Goal: Transaction & Acquisition: Purchase product/service

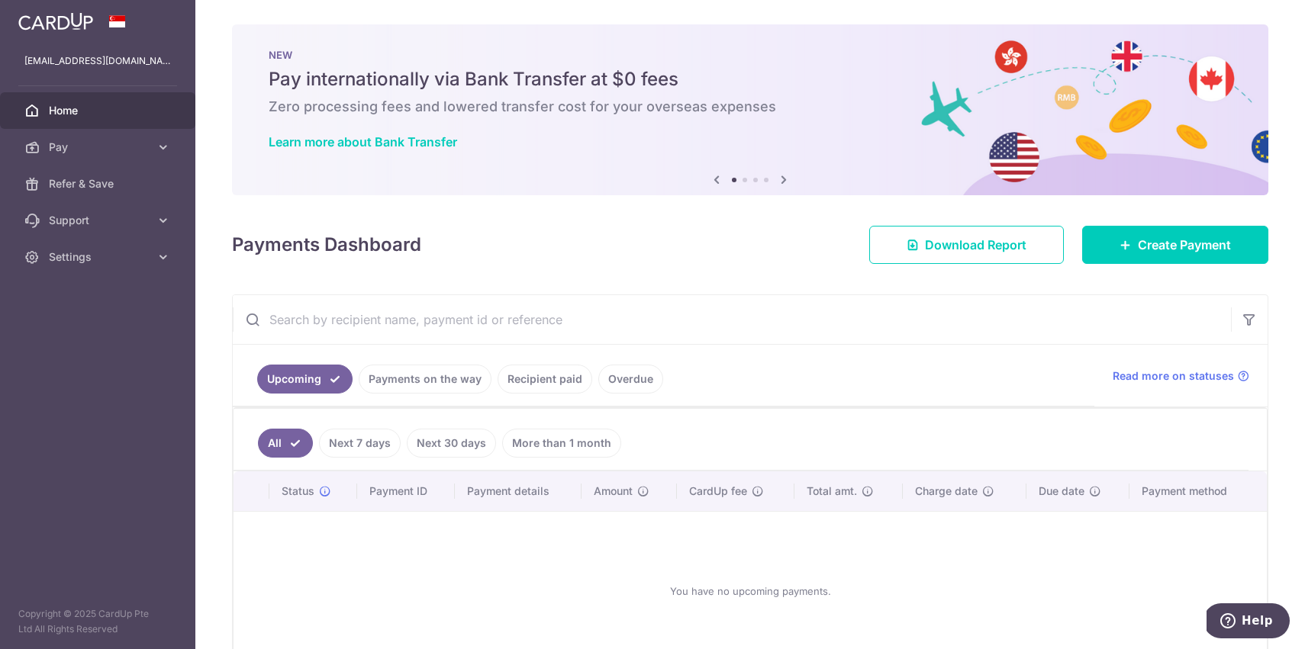
scroll to position [96, 0]
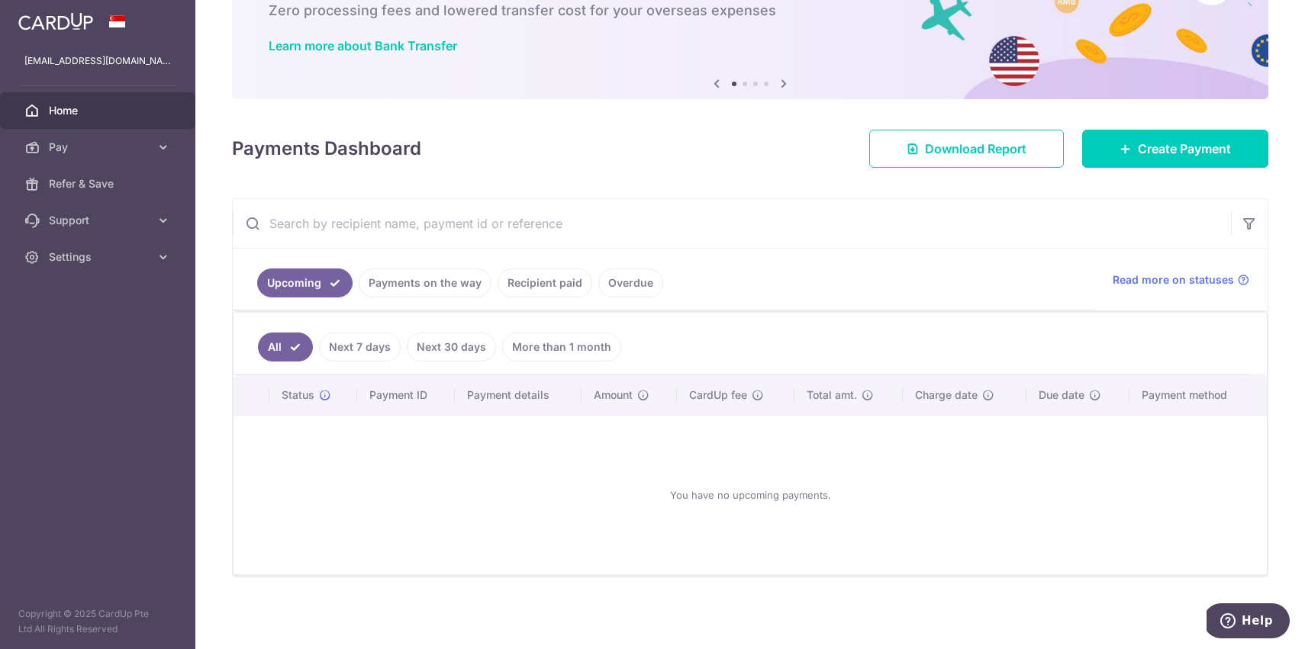
click at [532, 285] on link "Recipient paid" at bounding box center [544, 283] width 95 height 29
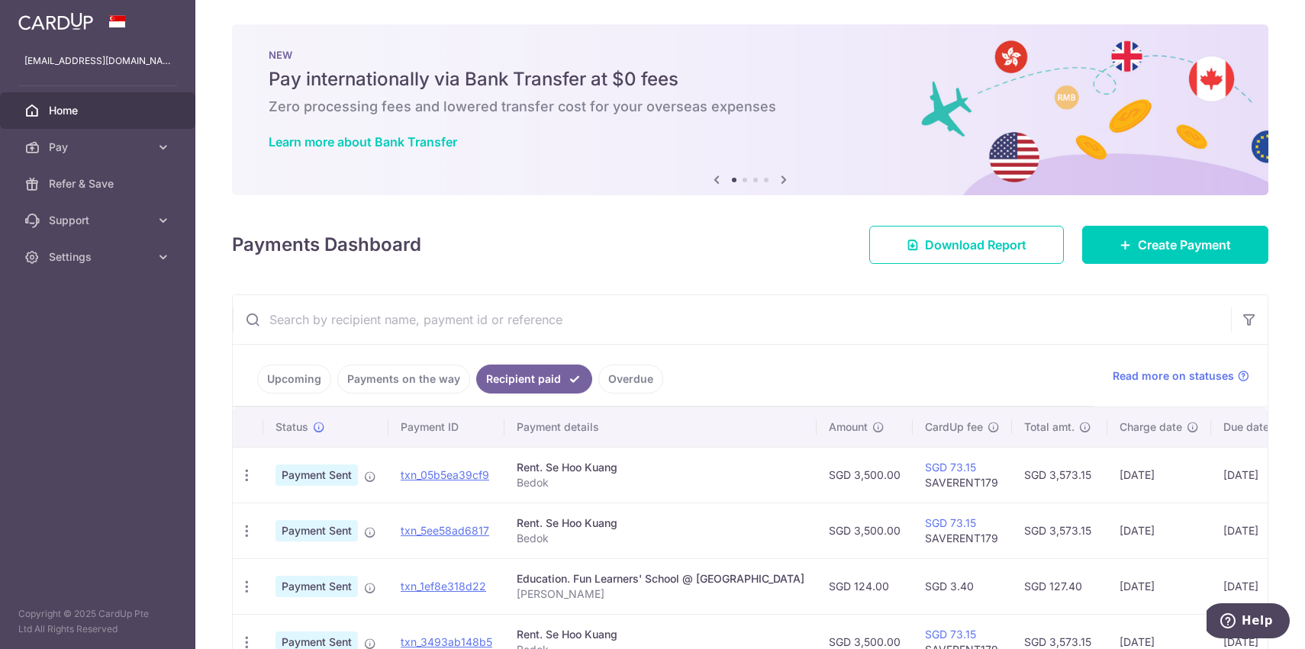
scroll to position [13, 0]
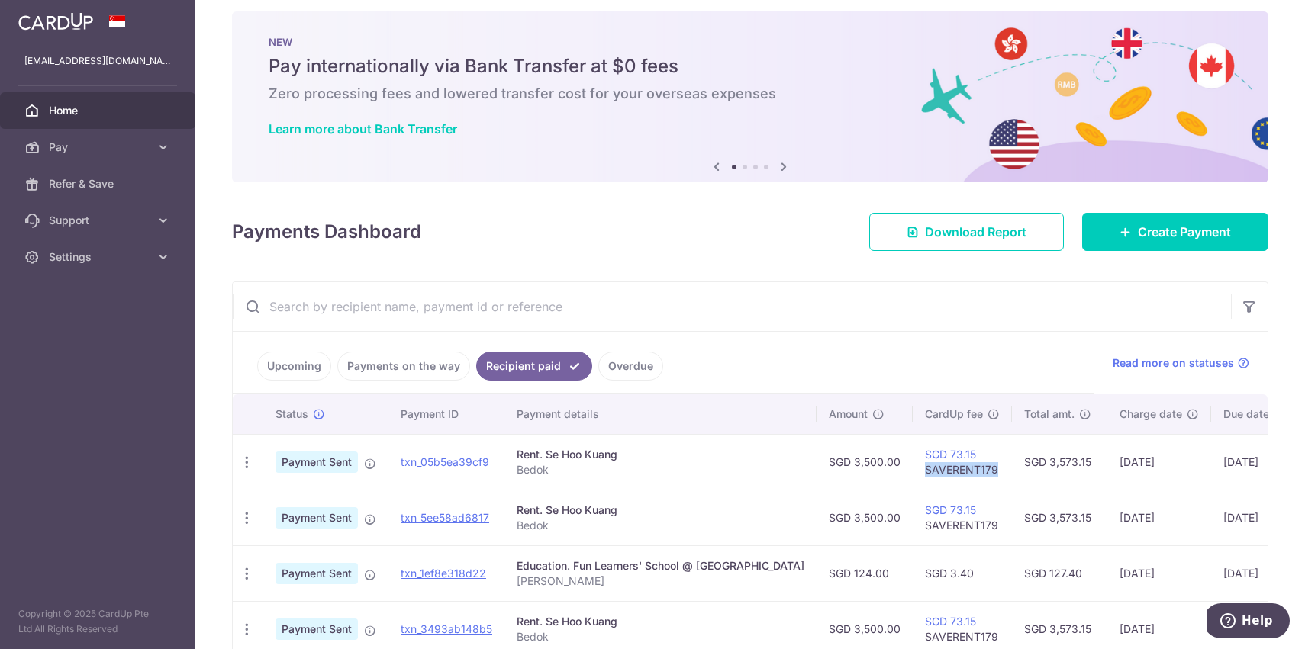
drag, startPoint x: 941, startPoint y: 471, endPoint x: 866, endPoint y: 468, distance: 74.8
click at [913, 468] on td "SGD 73.15 SAVERENT179" at bounding box center [962, 462] width 99 height 56
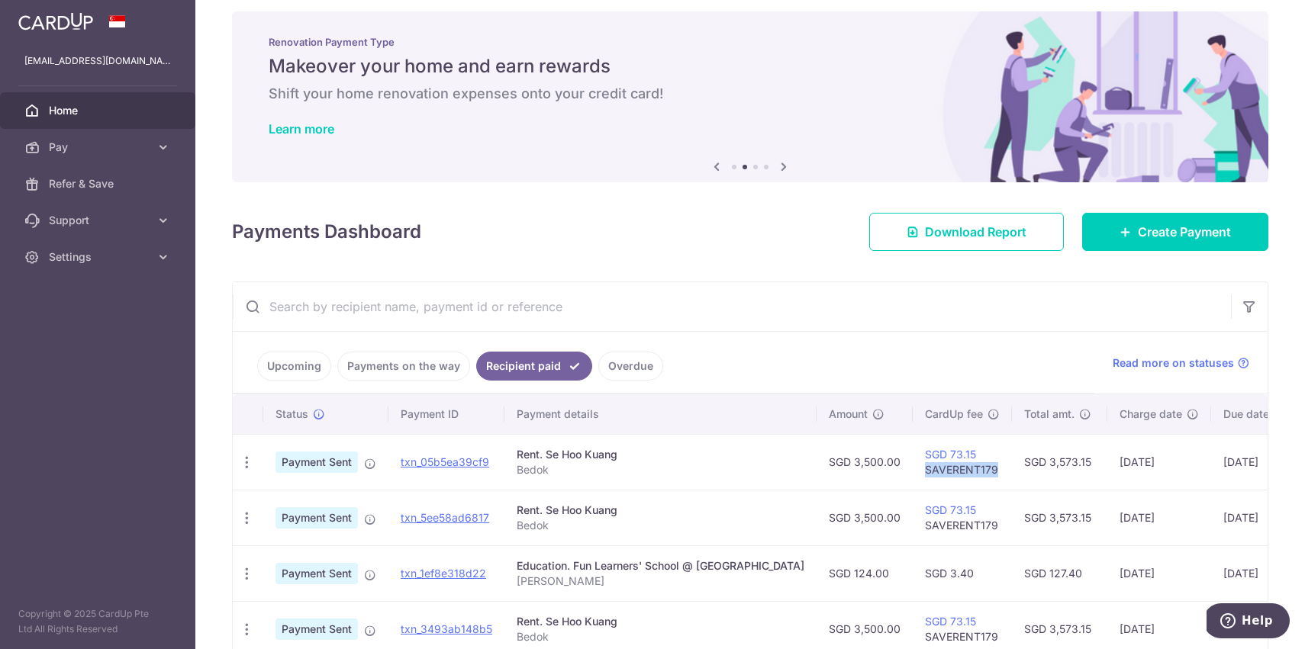
copy td "SAVERENT179"
click at [82, 153] on span "Pay" at bounding box center [99, 147] width 101 height 15
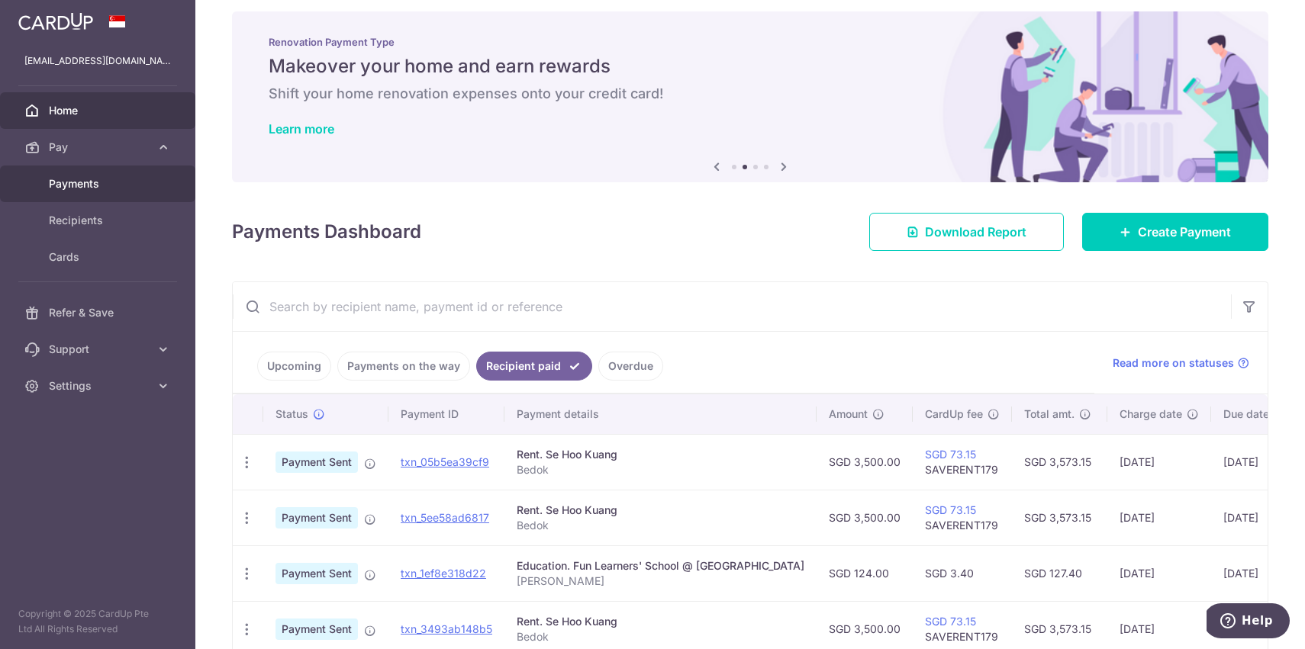
click at [72, 185] on span "Payments" at bounding box center [99, 183] width 101 height 15
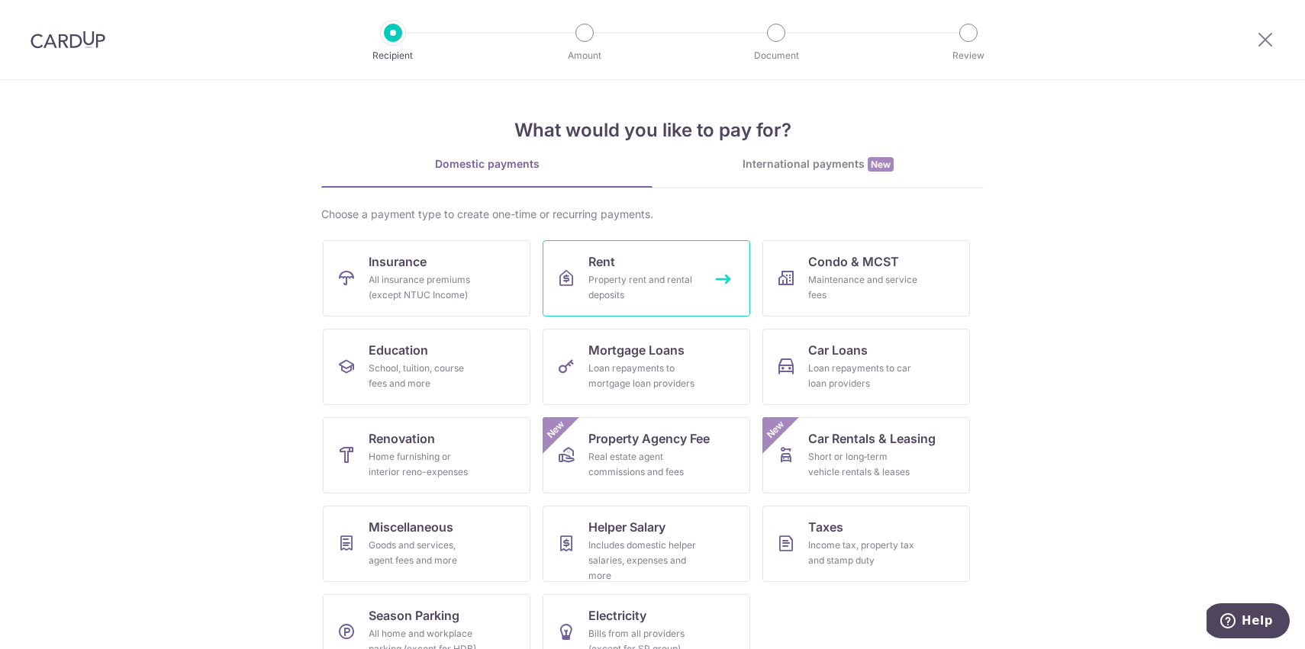
click at [636, 292] on div "Property rent and rental deposits" at bounding box center [643, 287] width 110 height 31
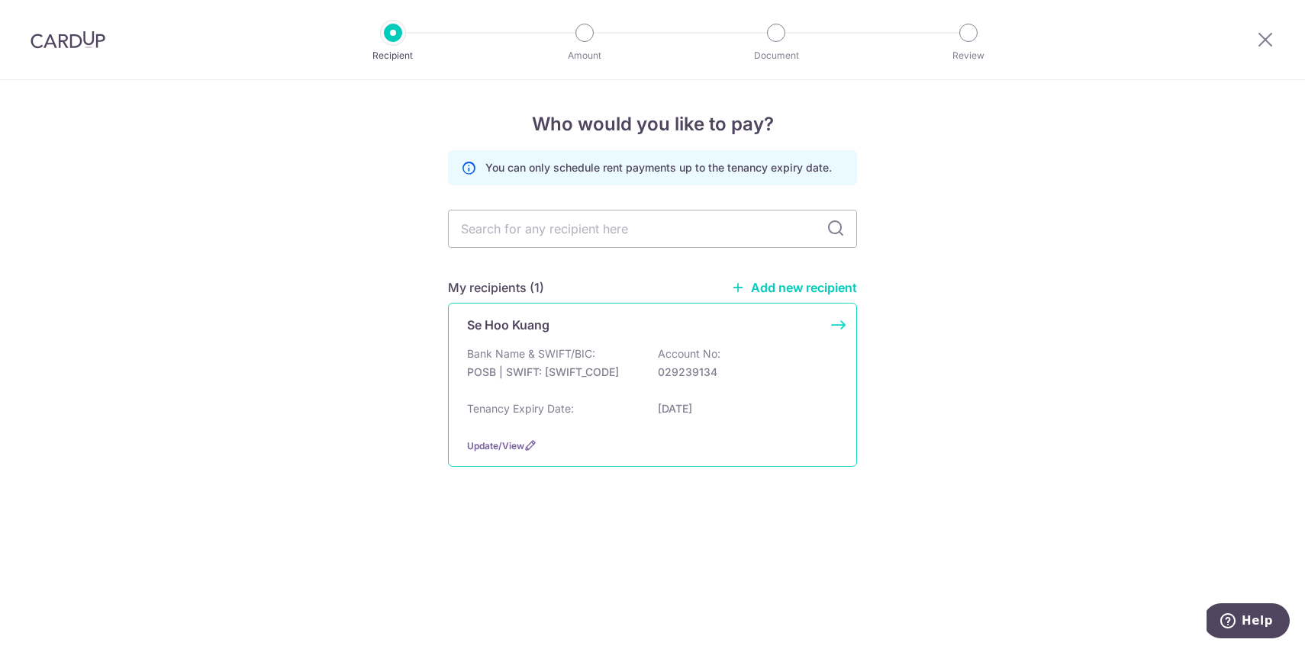
click at [623, 346] on div "Bank Name & SWIFT/BIC: POSB | SWIFT: DBSSSGSGXXX Account No: 029239134" at bounding box center [652, 370] width 371 height 49
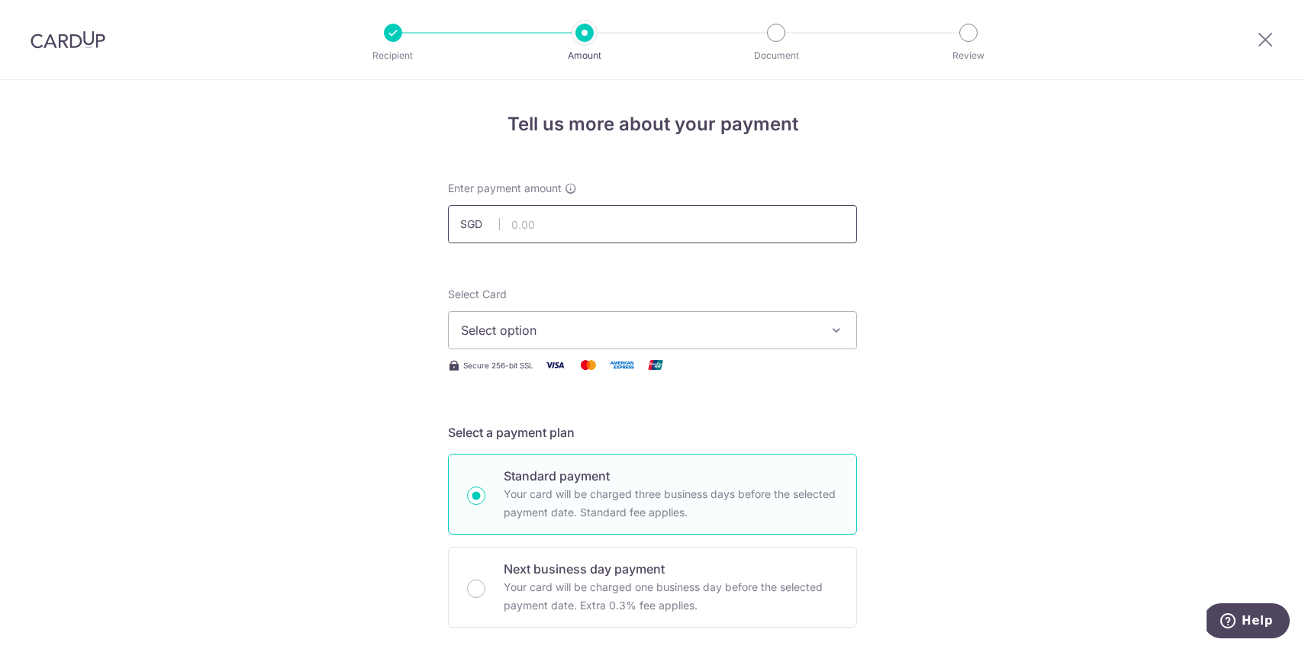
click at [576, 222] on input "text" at bounding box center [652, 224] width 409 height 38
type input "3,500.00"
click at [594, 330] on span "Select option" at bounding box center [639, 330] width 356 height 18
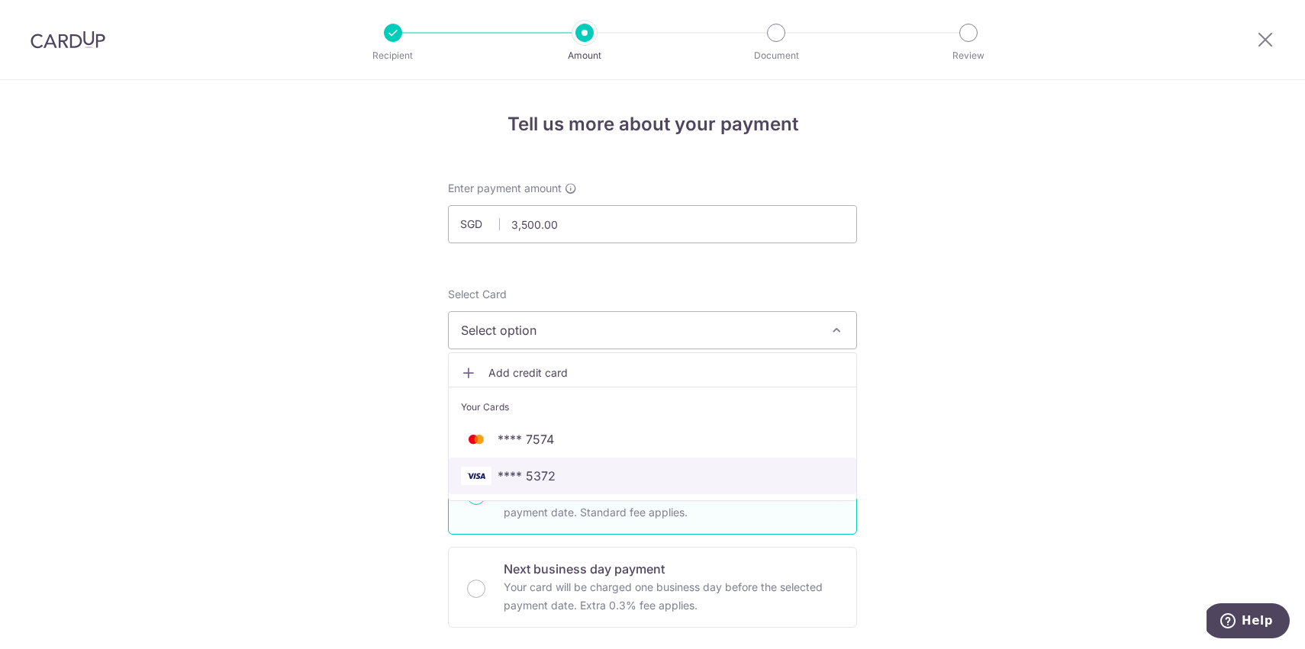
click at [580, 467] on span "**** 5372" at bounding box center [652, 476] width 383 height 18
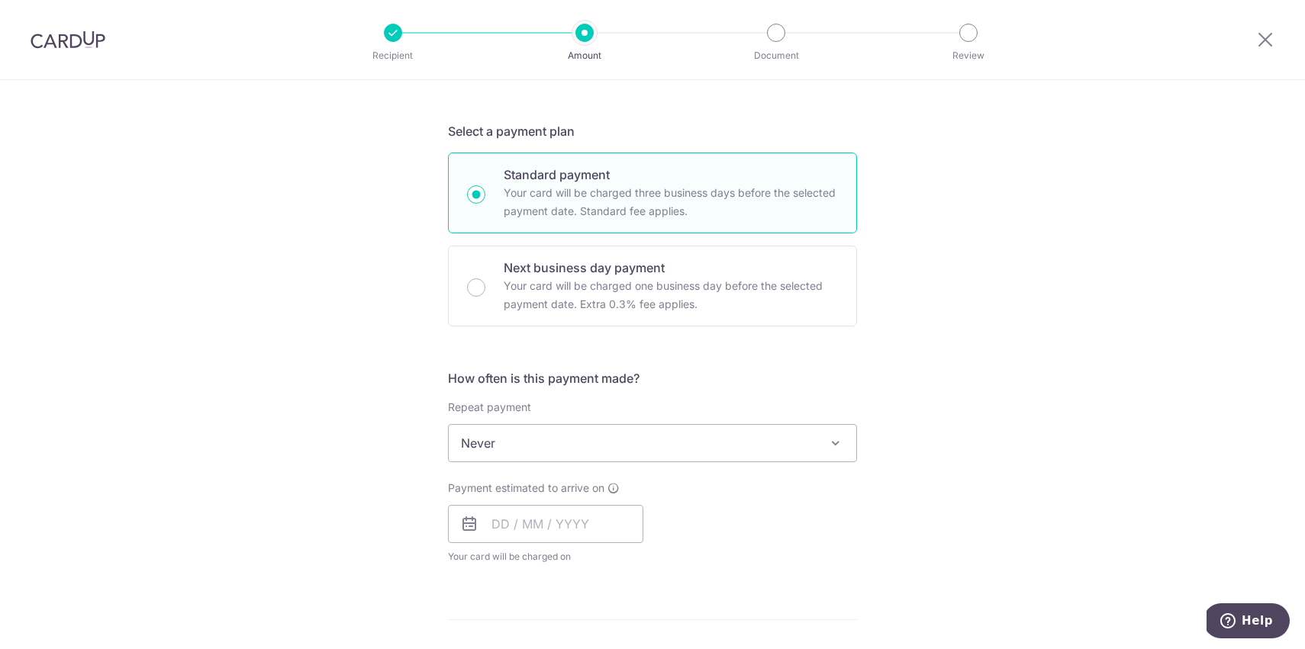
scroll to position [308, 0]
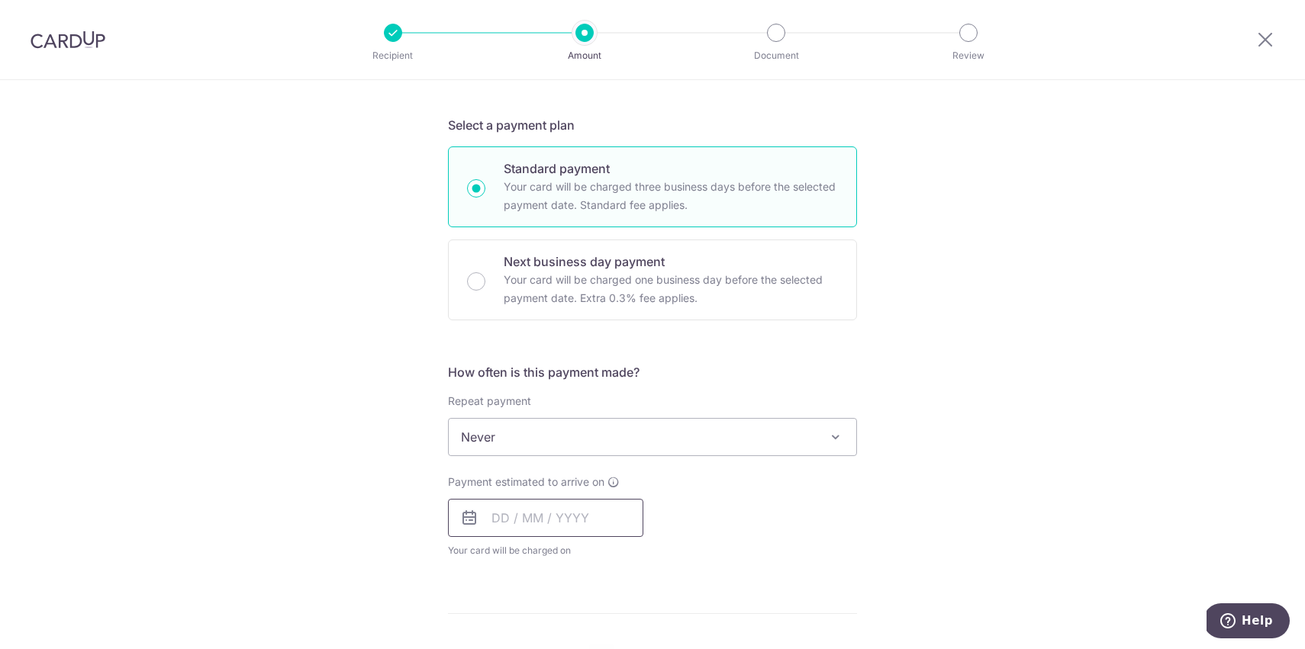
click at [571, 517] on input "text" at bounding box center [545, 518] width 195 height 38
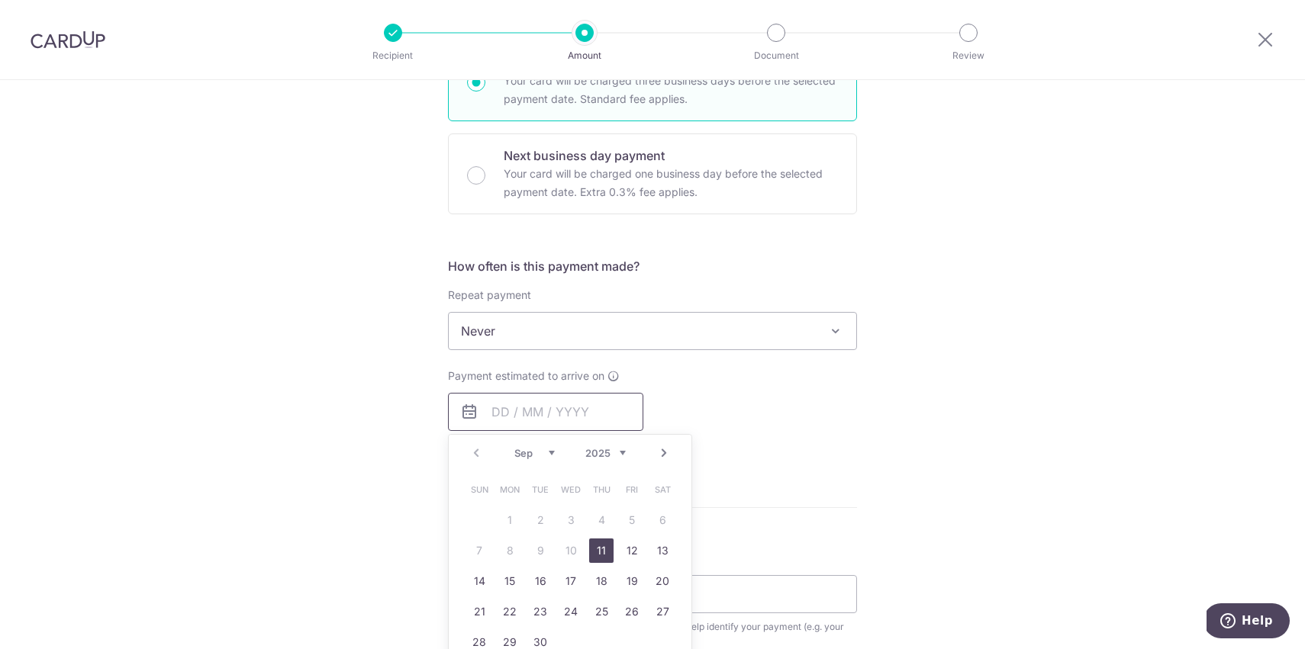
scroll to position [453, 0]
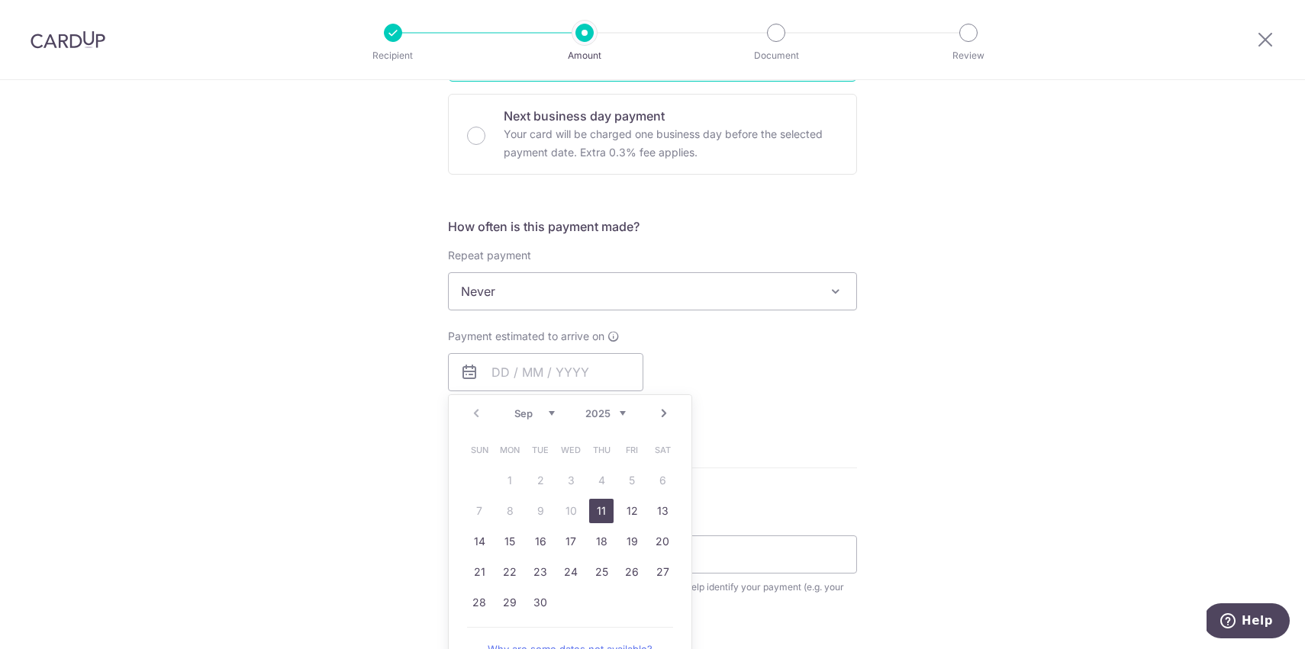
click at [597, 514] on link "11" at bounding box center [601, 511] width 24 height 24
type input "11/09/2025"
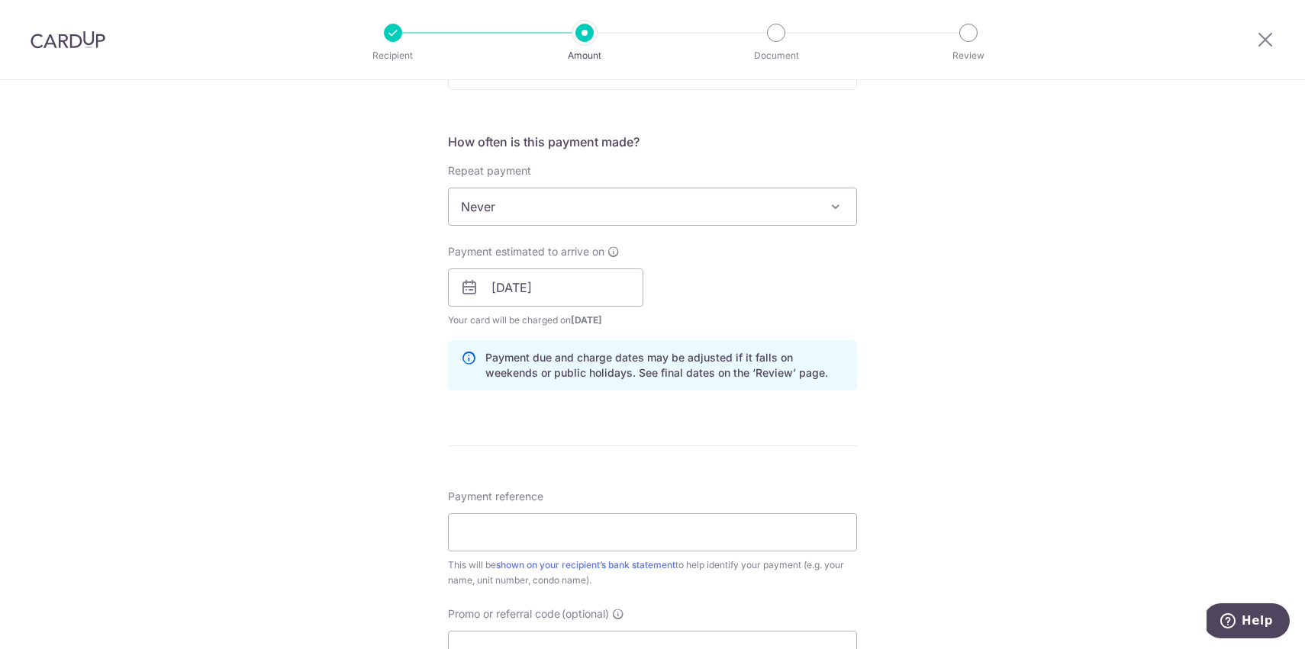
scroll to position [543, 0]
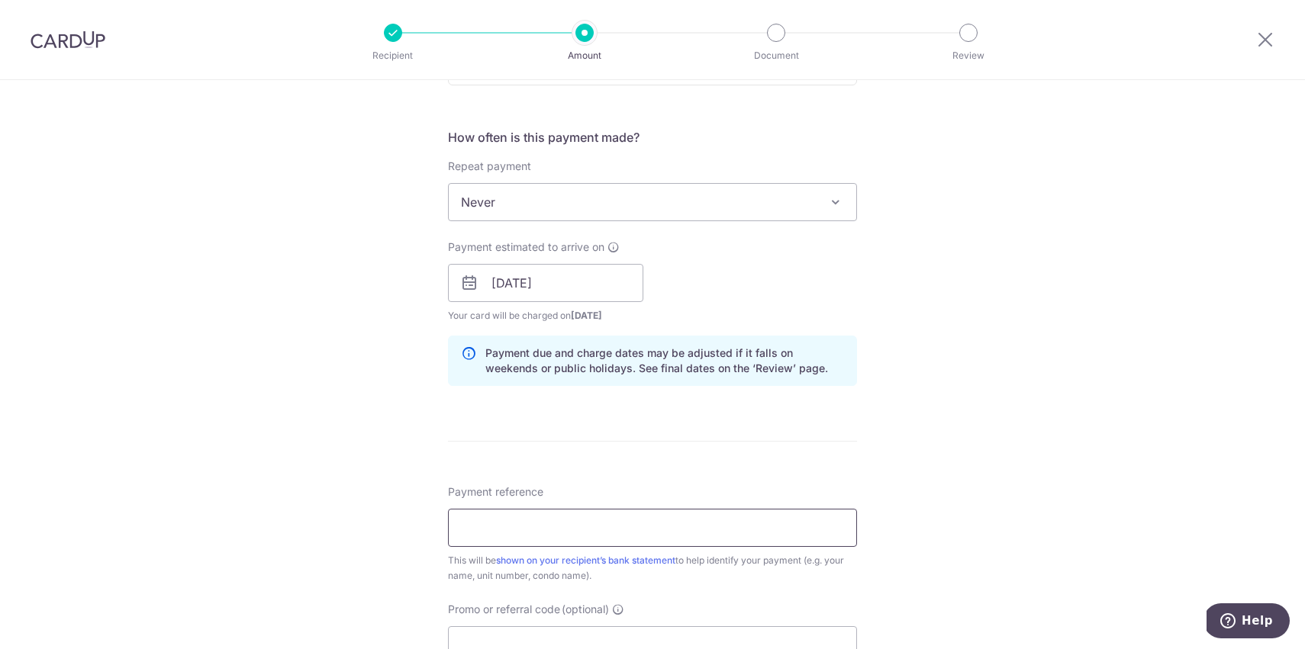
click at [601, 531] on input "Payment reference" at bounding box center [652, 528] width 409 height 38
type input "Bedok"
click at [340, 401] on div "Tell us more about your payment Enter payment amount SGD 3,500.00 3500.00 Selec…" at bounding box center [652, 259] width 1305 height 1443
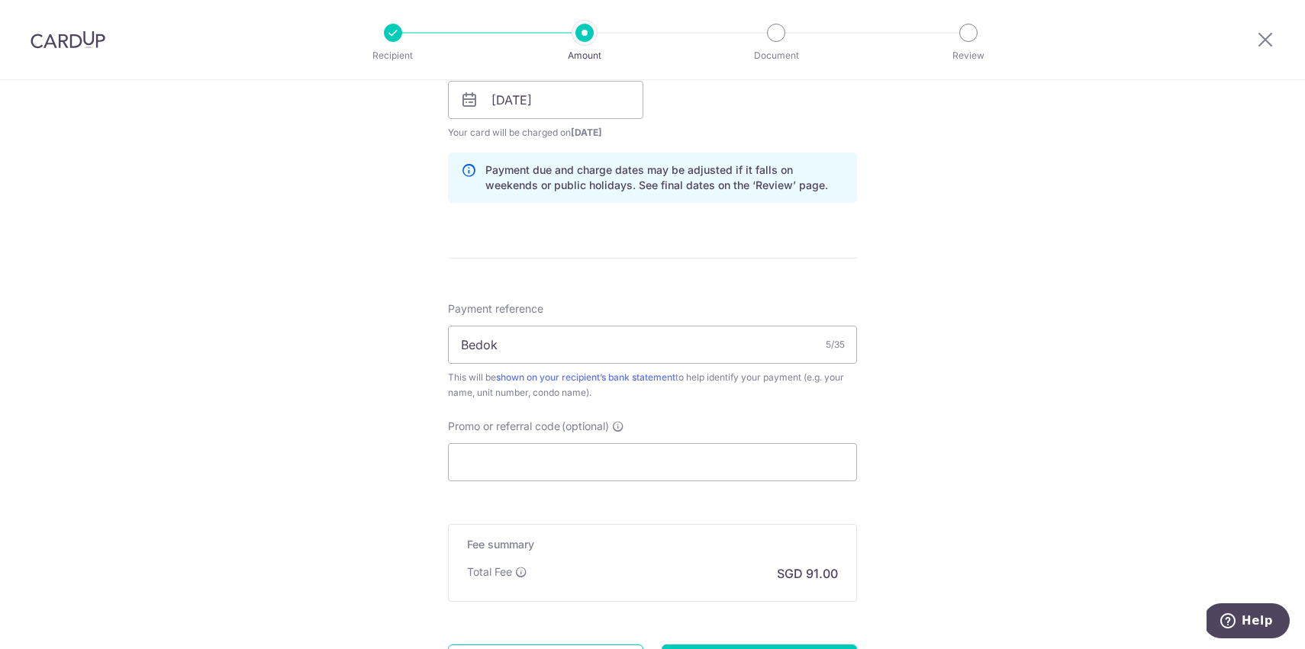
scroll to position [795, 0]
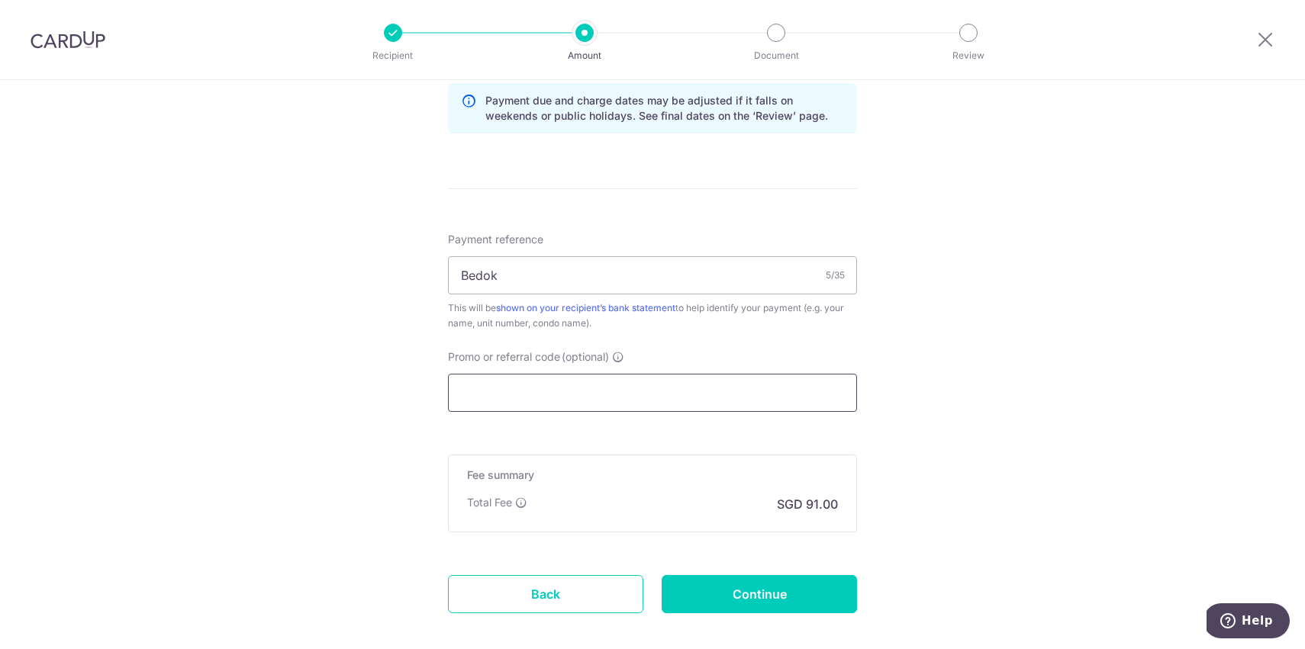
click at [555, 378] on input "Promo or referral code (optional)" at bounding box center [652, 393] width 409 height 38
paste input "SAVERENT179"
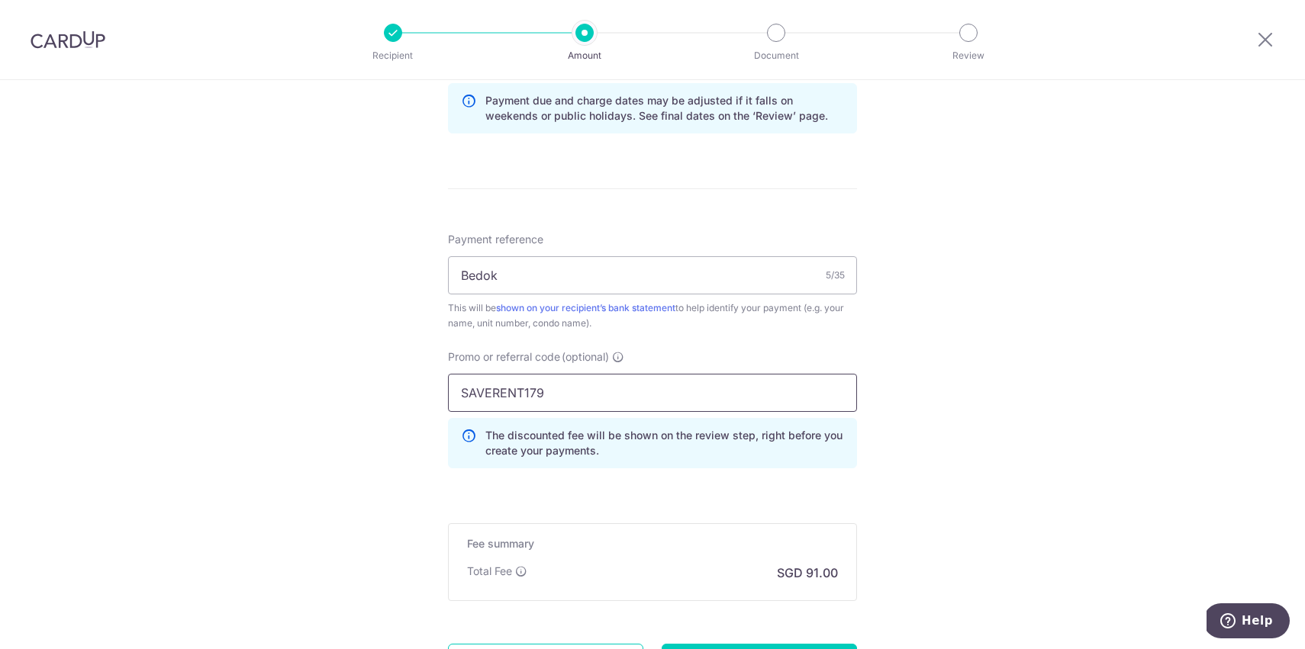
type input "SAVERENT179"
click at [980, 309] on div "Tell us more about your payment Enter payment amount SGD 3,500.00 3500.00 Selec…" at bounding box center [652, 41] width 1305 height 1512
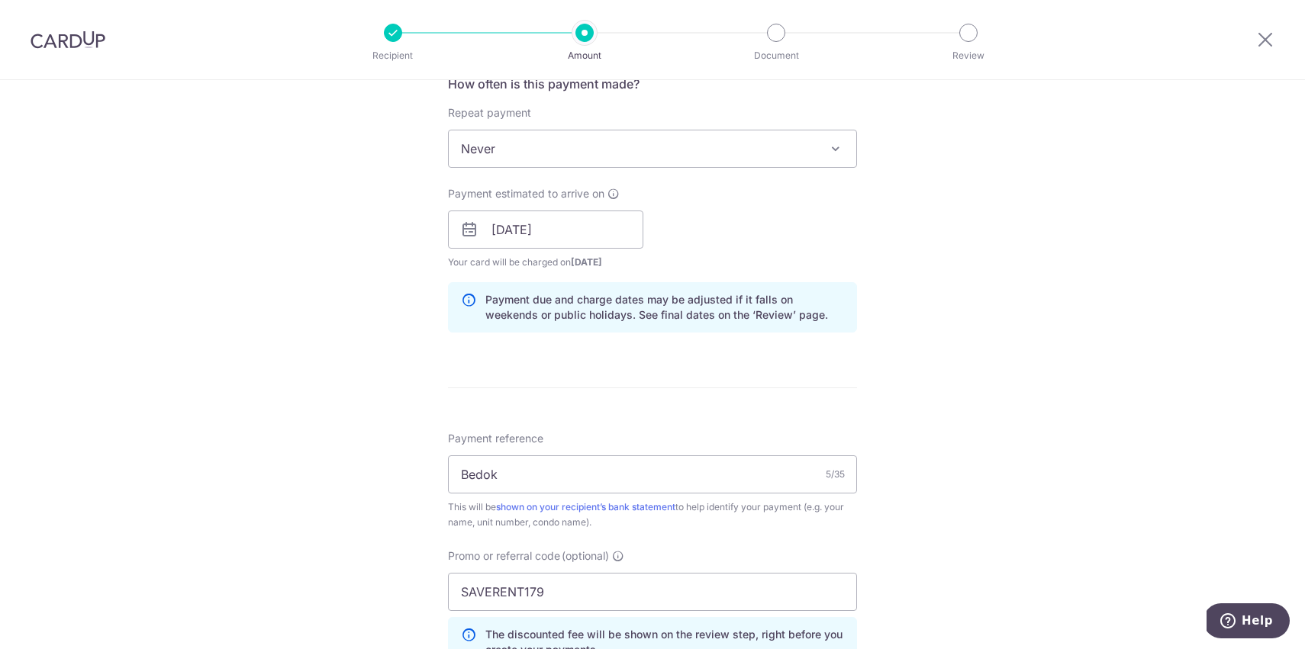
scroll to position [491, 0]
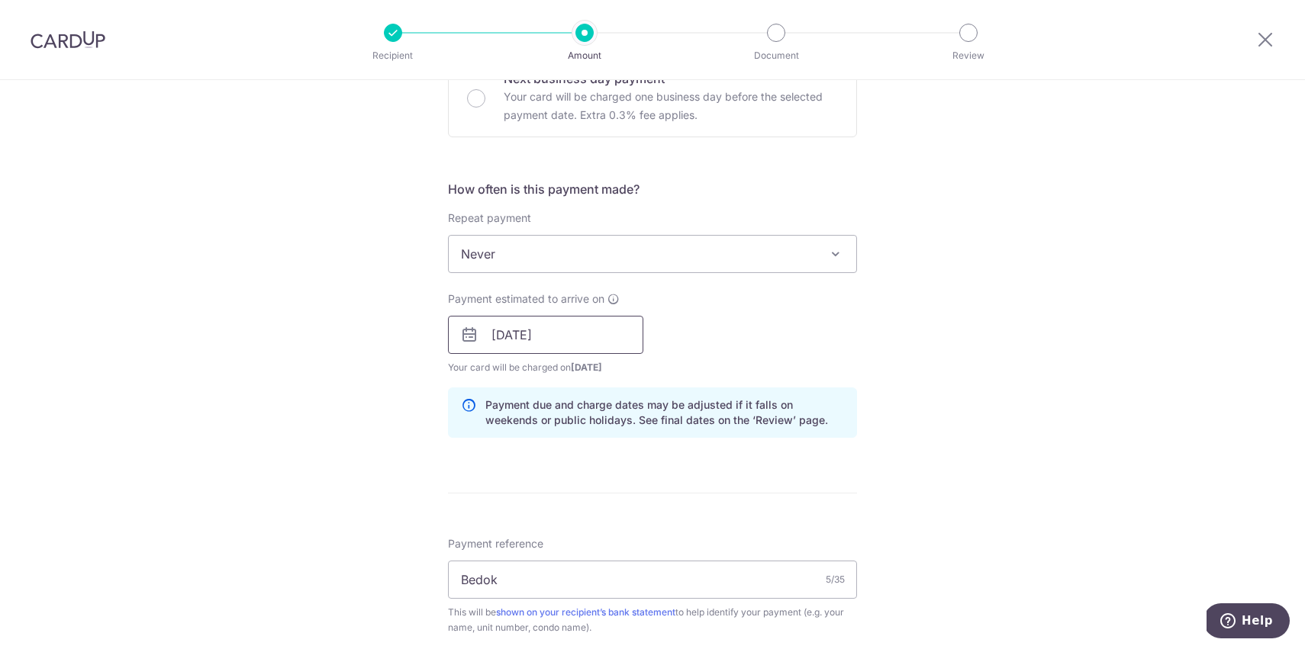
click at [560, 338] on input "11/09/2025" at bounding box center [545, 335] width 195 height 38
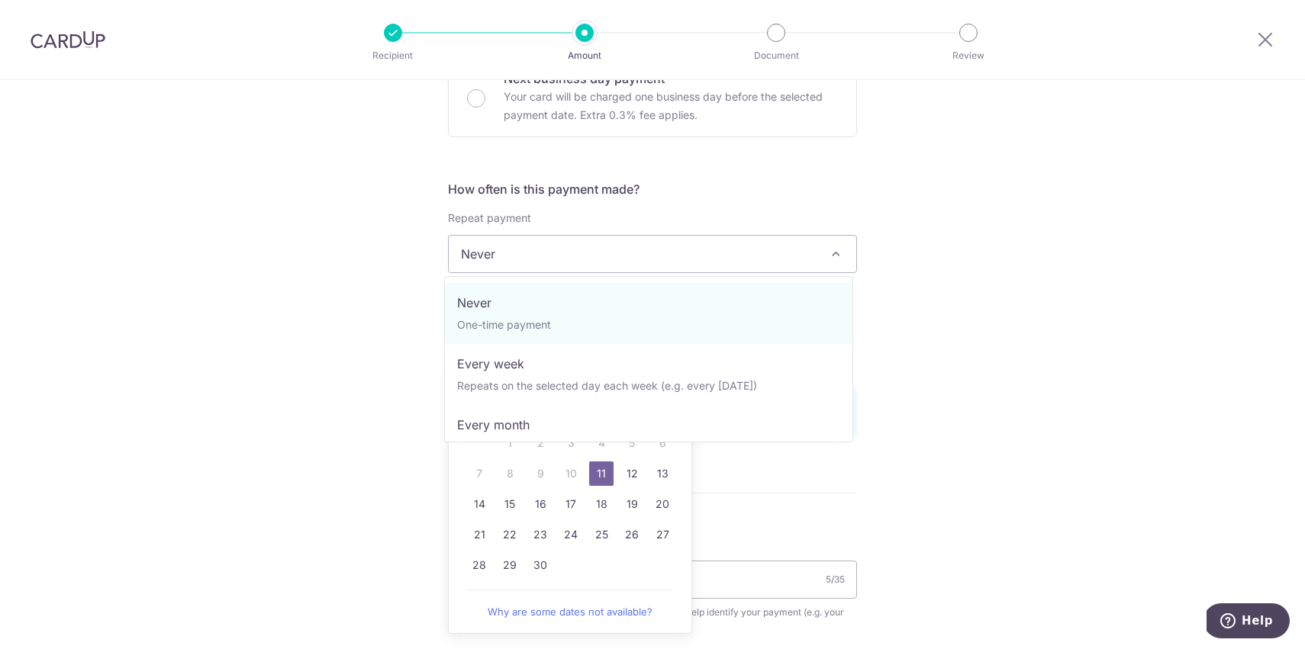
click at [497, 251] on span "Never" at bounding box center [652, 254] width 407 height 37
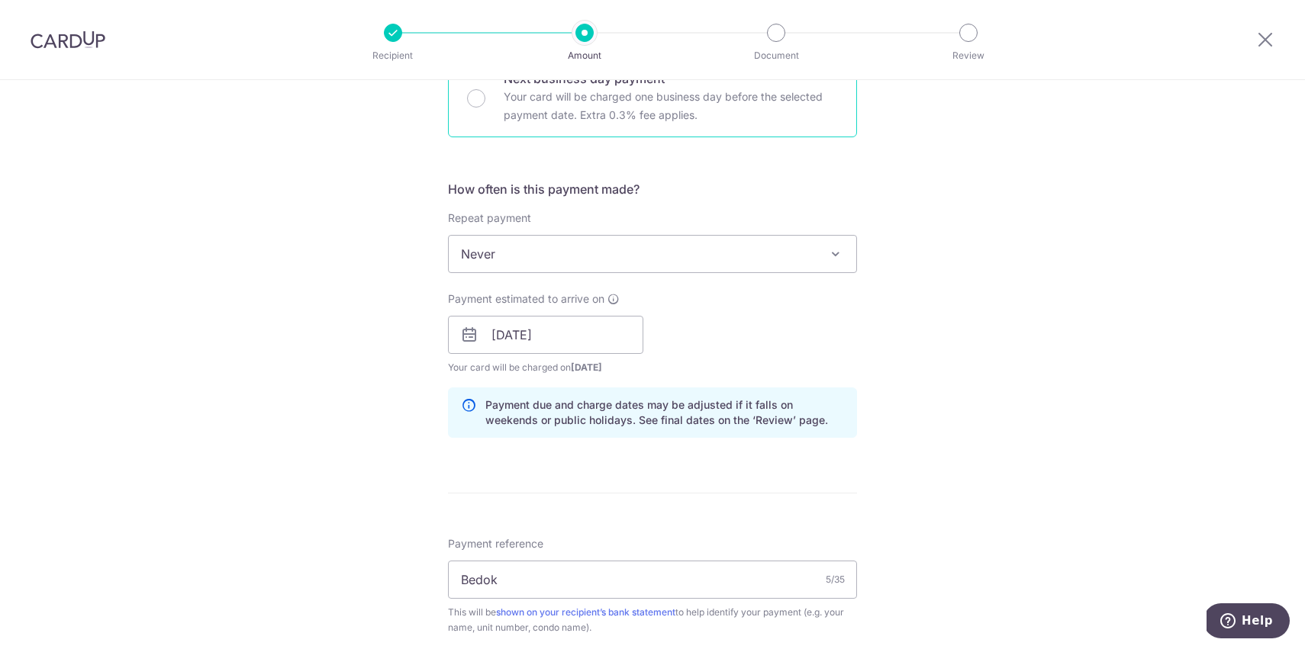
click at [480, 102] on div "Next business day payment Your card will be charged one business day before the…" at bounding box center [652, 96] width 409 height 81
radio input "false"
radio input "true"
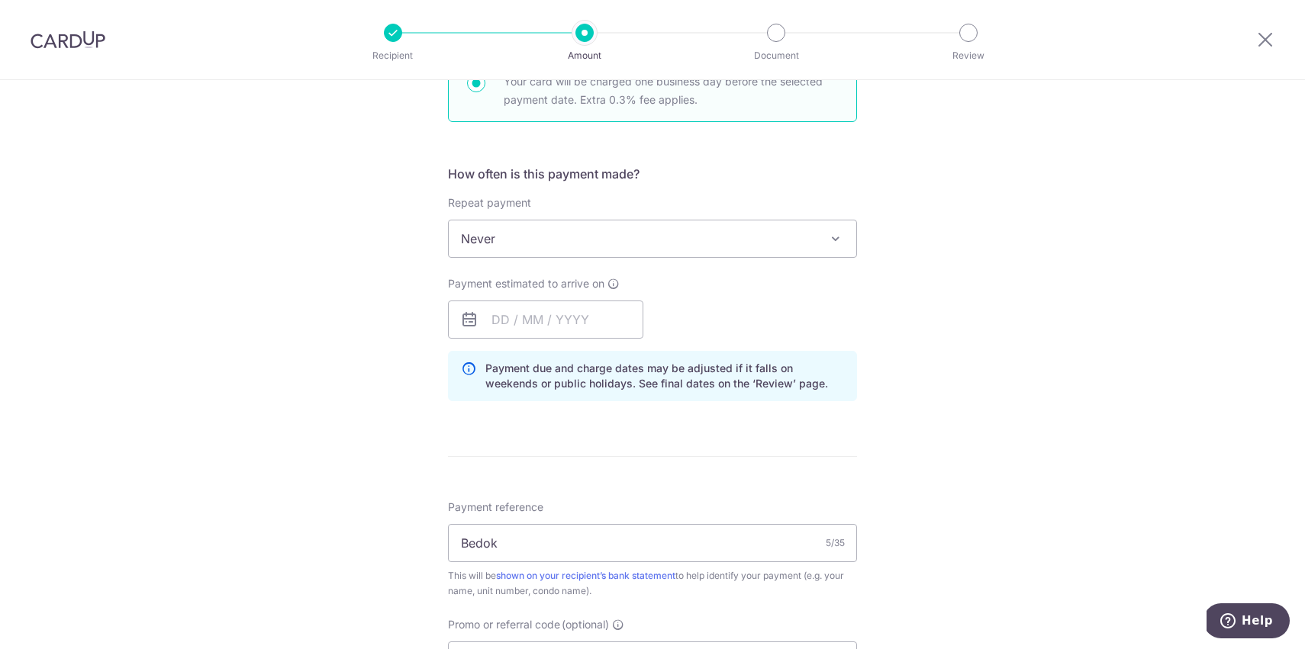
scroll to position [509, 0]
click at [555, 314] on input "text" at bounding box center [545, 317] width 195 height 38
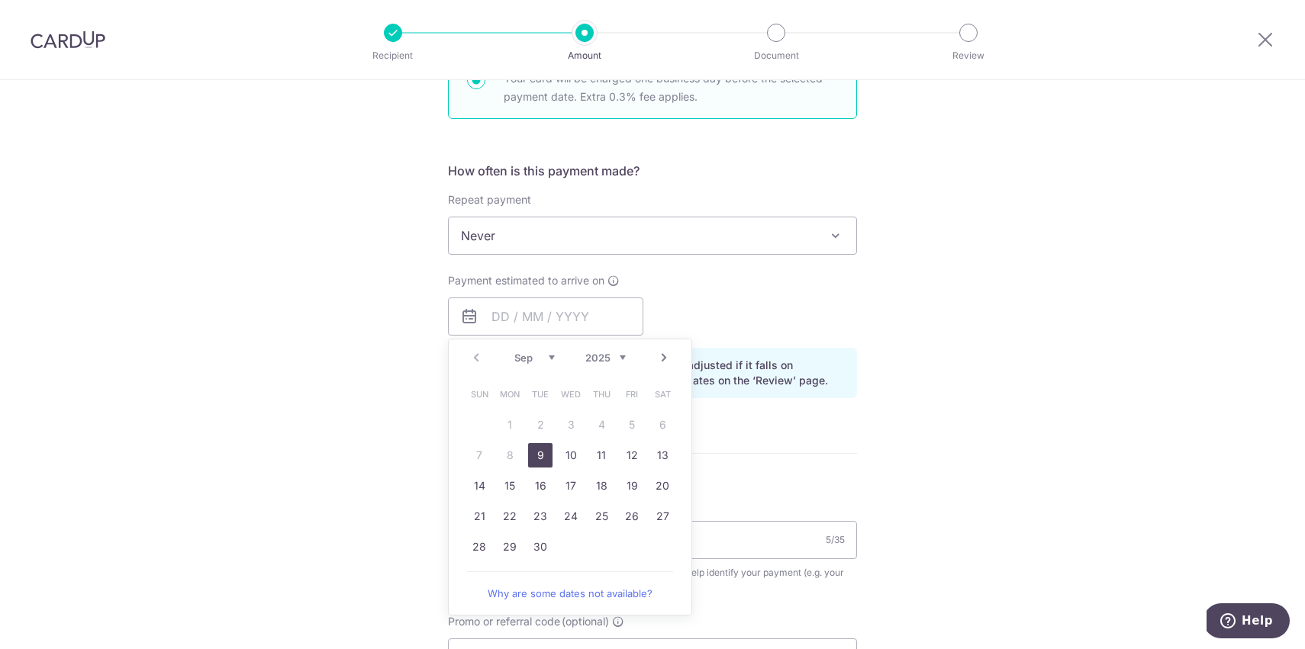
click at [536, 452] on link "9" at bounding box center [540, 455] width 24 height 24
type input "[DATE]"
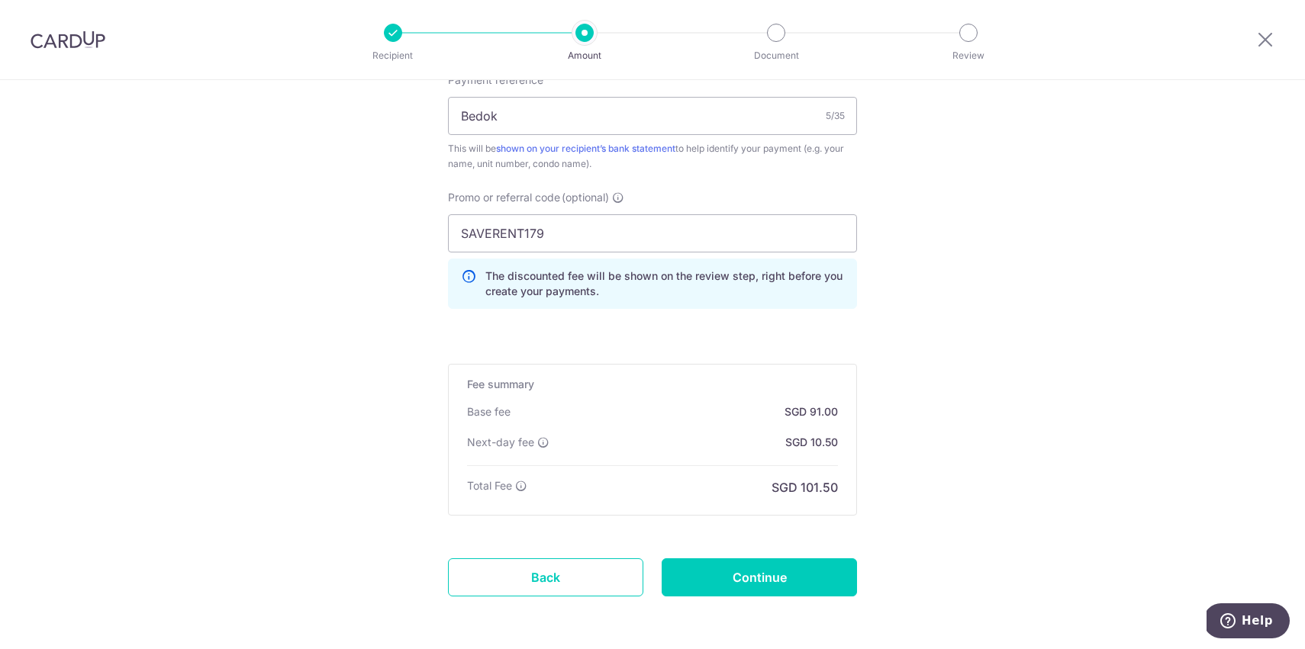
scroll to position [1016, 0]
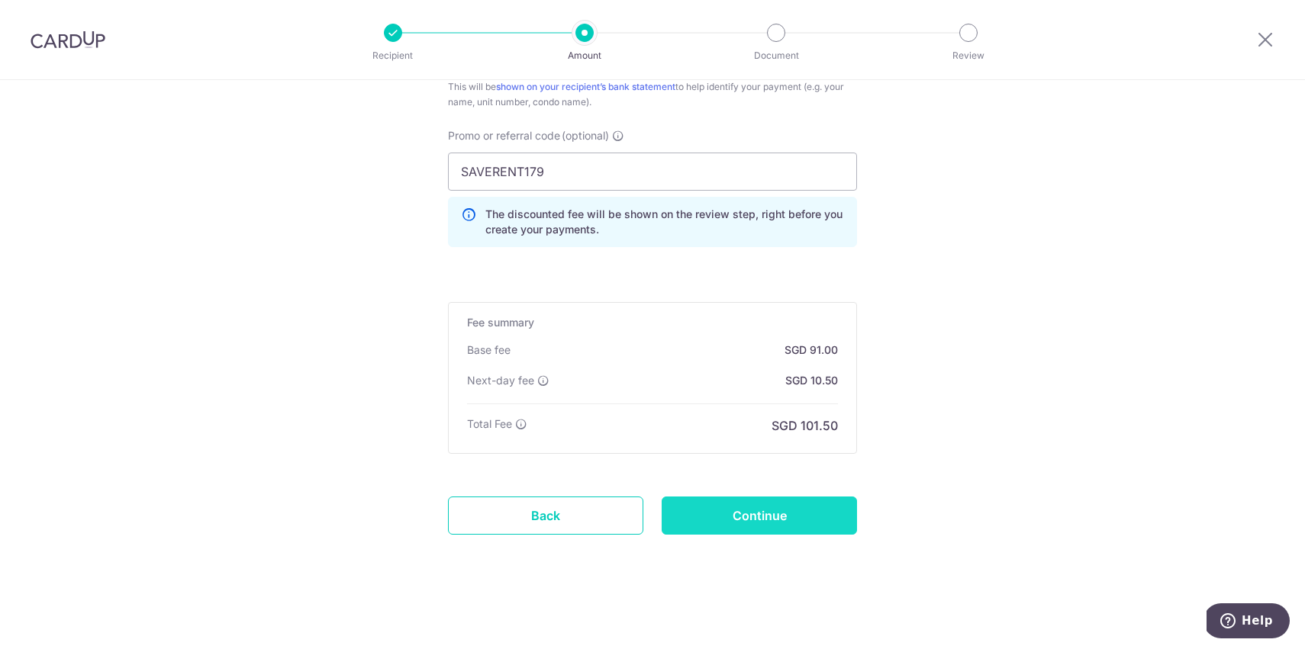
click at [739, 524] on input "Continue" at bounding box center [759, 516] width 195 height 38
type input "Create Schedule"
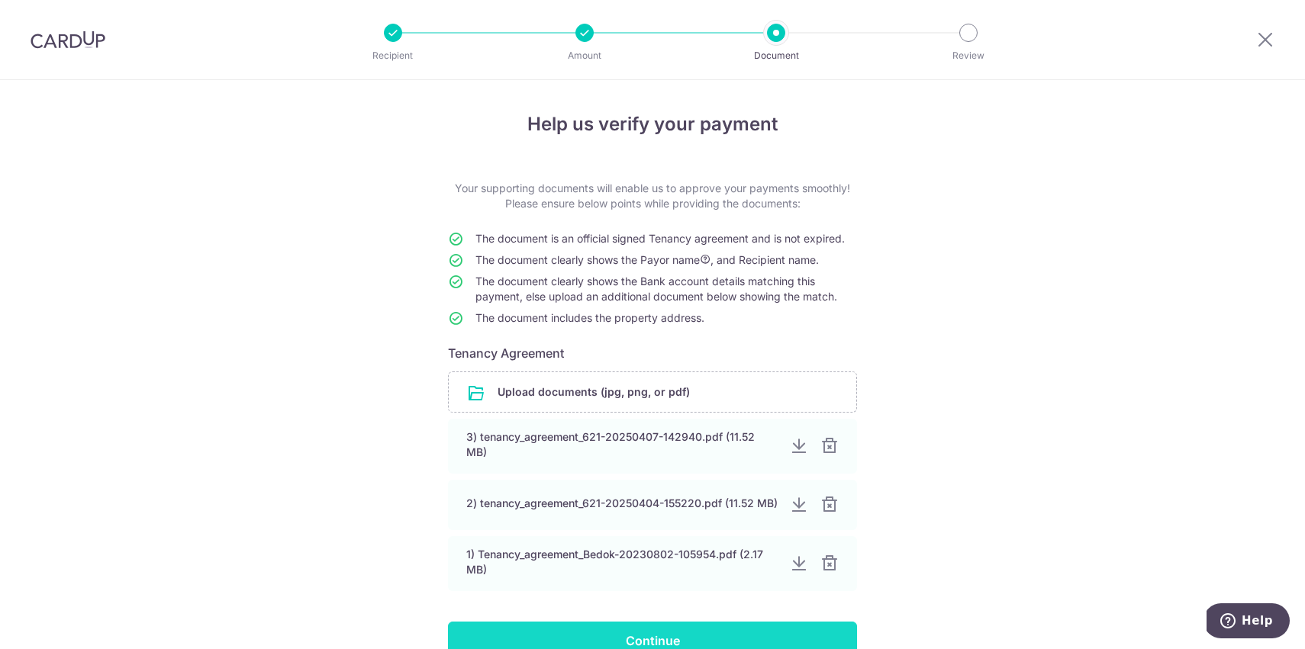
click at [716, 640] on input "Continue" at bounding box center [652, 641] width 409 height 38
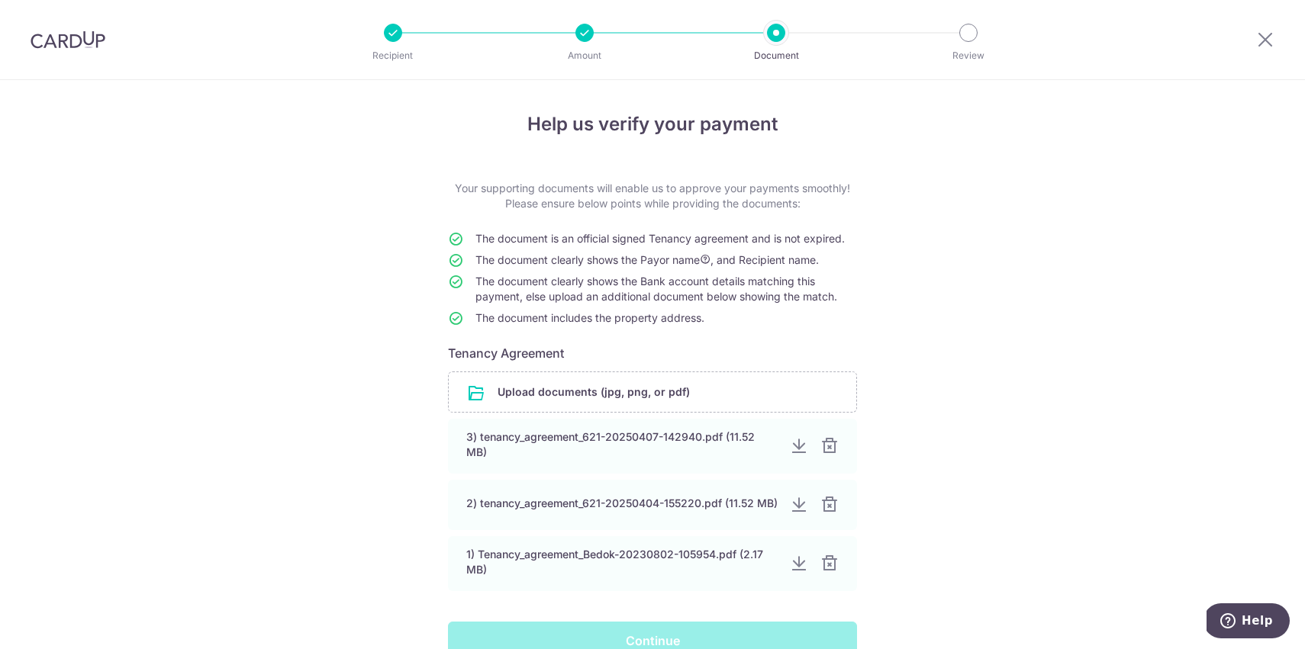
scroll to position [108, 0]
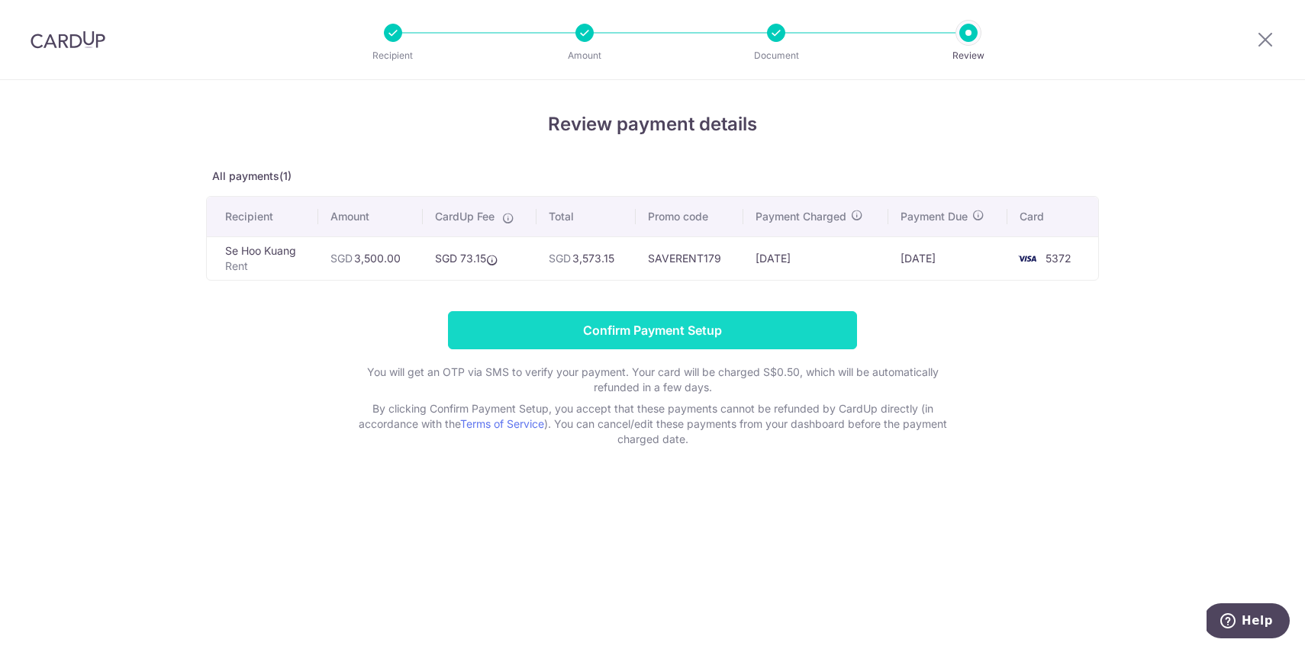
click at [729, 332] on input "Confirm Payment Setup" at bounding box center [652, 330] width 409 height 38
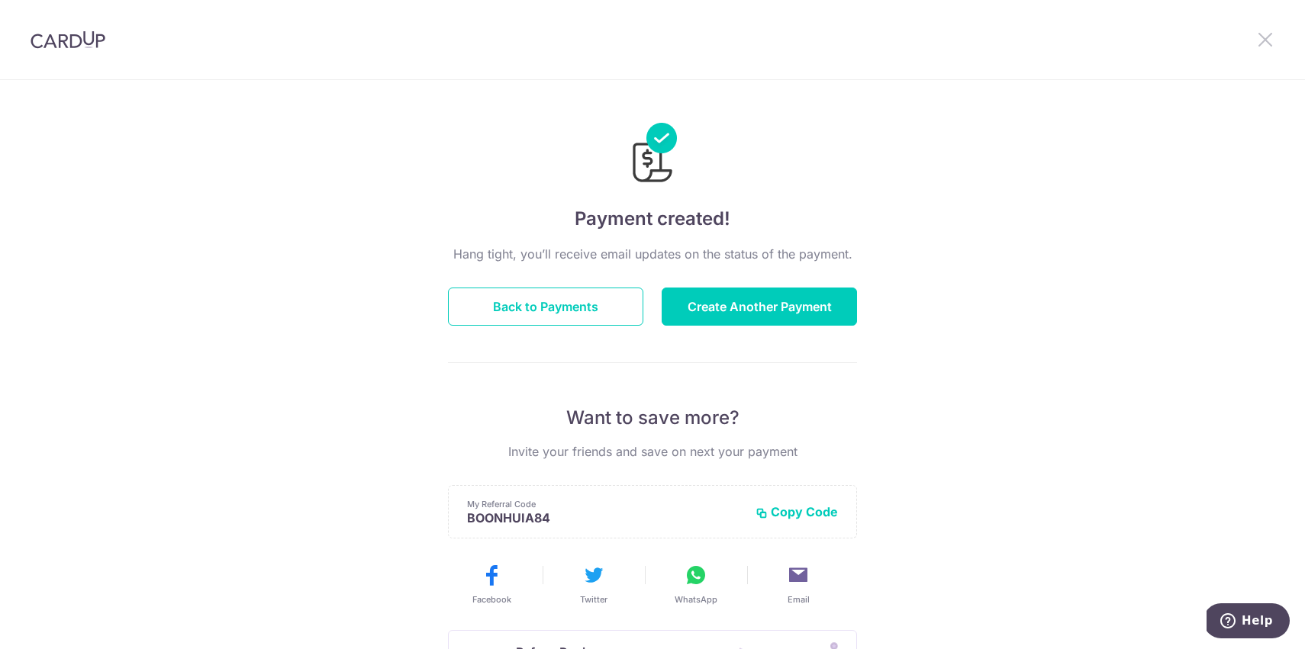
click at [1266, 35] on icon at bounding box center [1265, 39] width 18 height 19
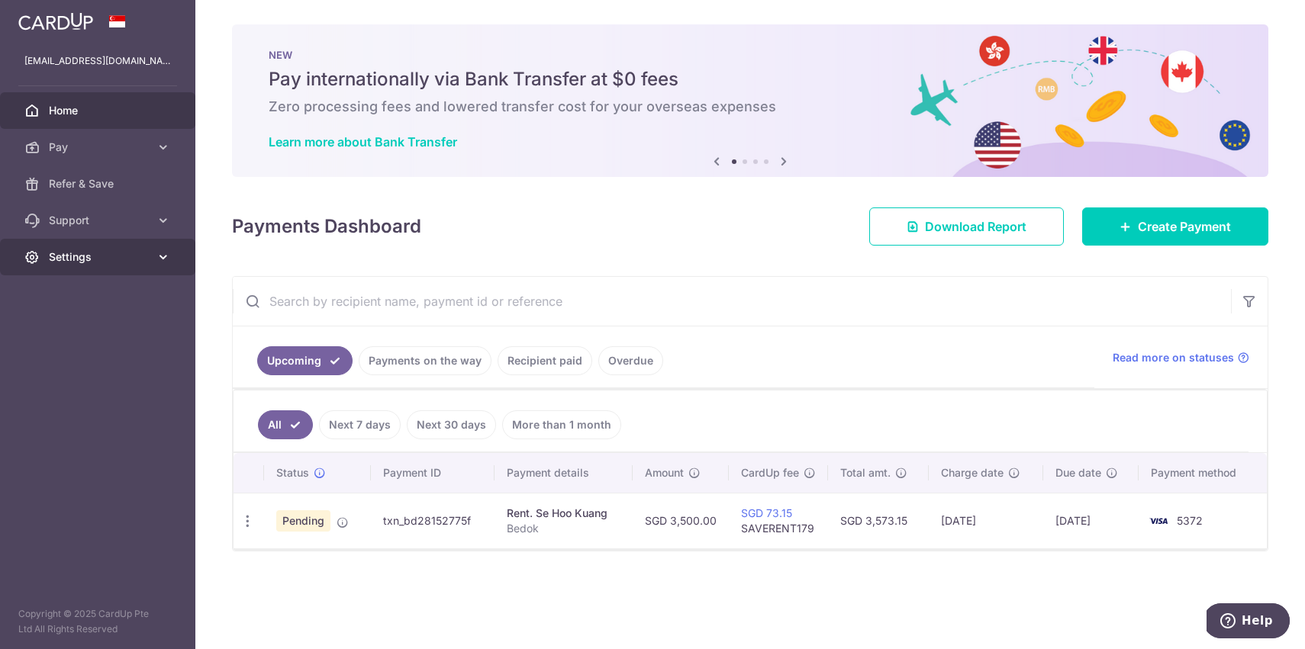
click at [89, 259] on span "Settings" at bounding box center [99, 257] width 101 height 15
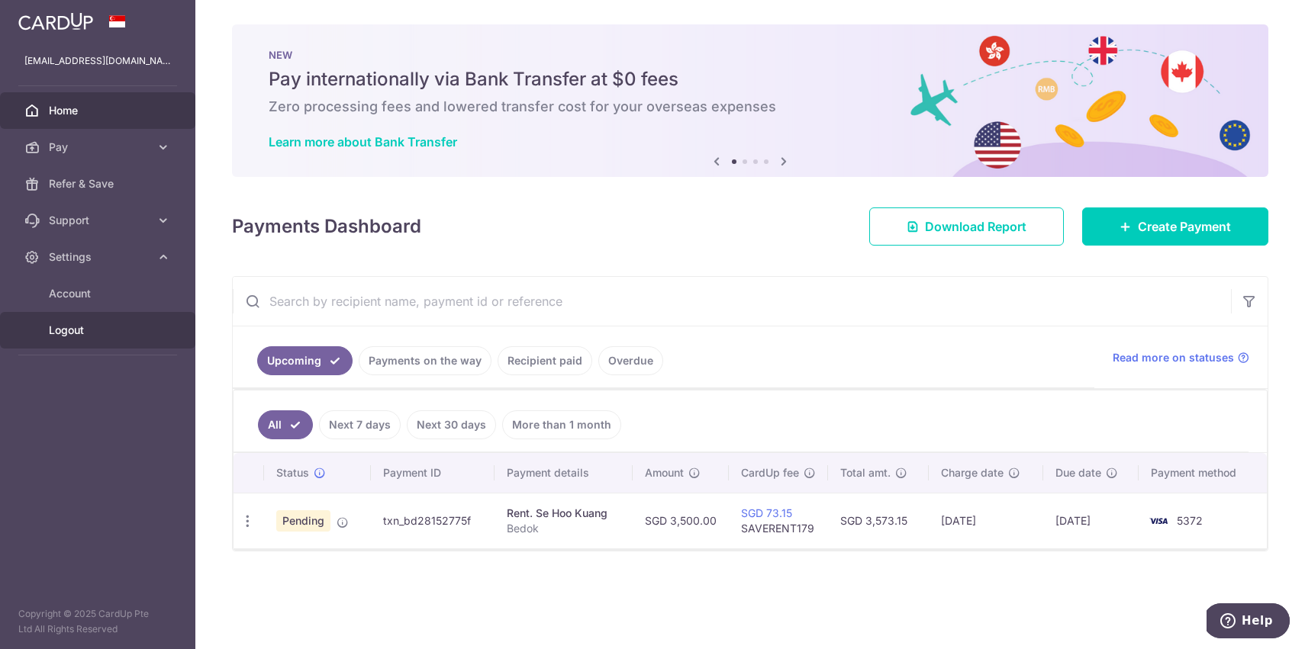
click at [70, 327] on span "Logout" at bounding box center [99, 330] width 101 height 15
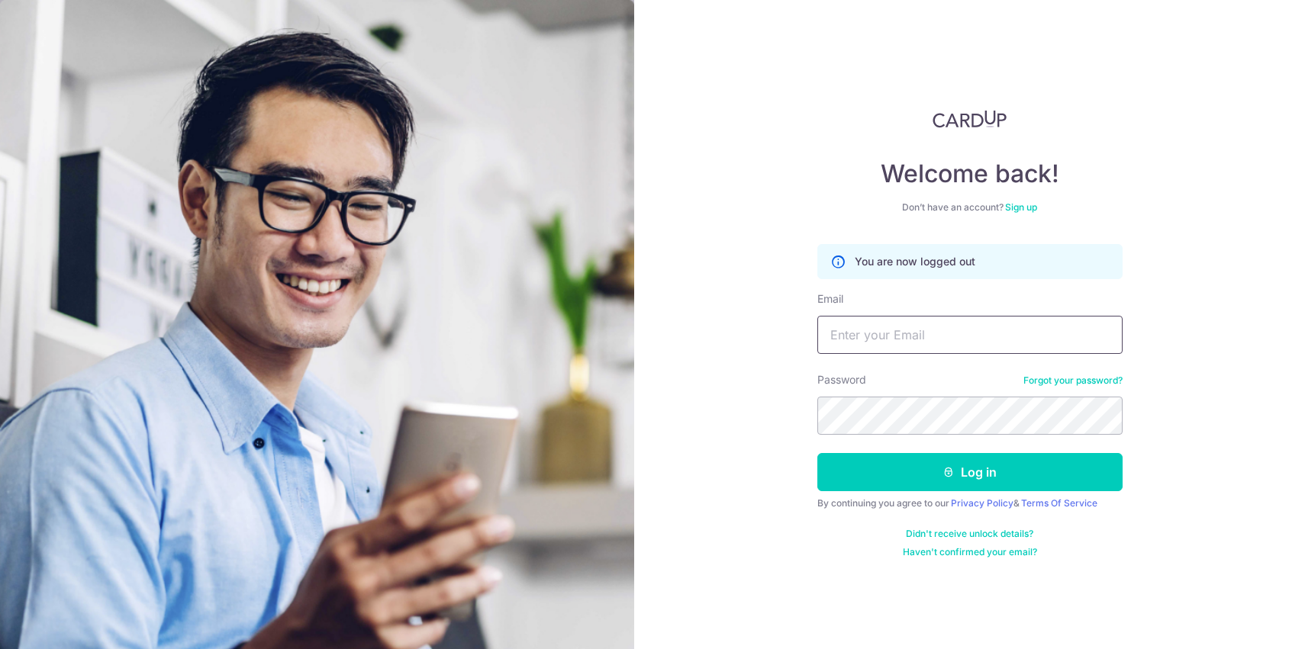
click at [866, 336] on input "Email" at bounding box center [969, 335] width 305 height 38
type input "[EMAIL_ADDRESS][DOMAIN_NAME]"
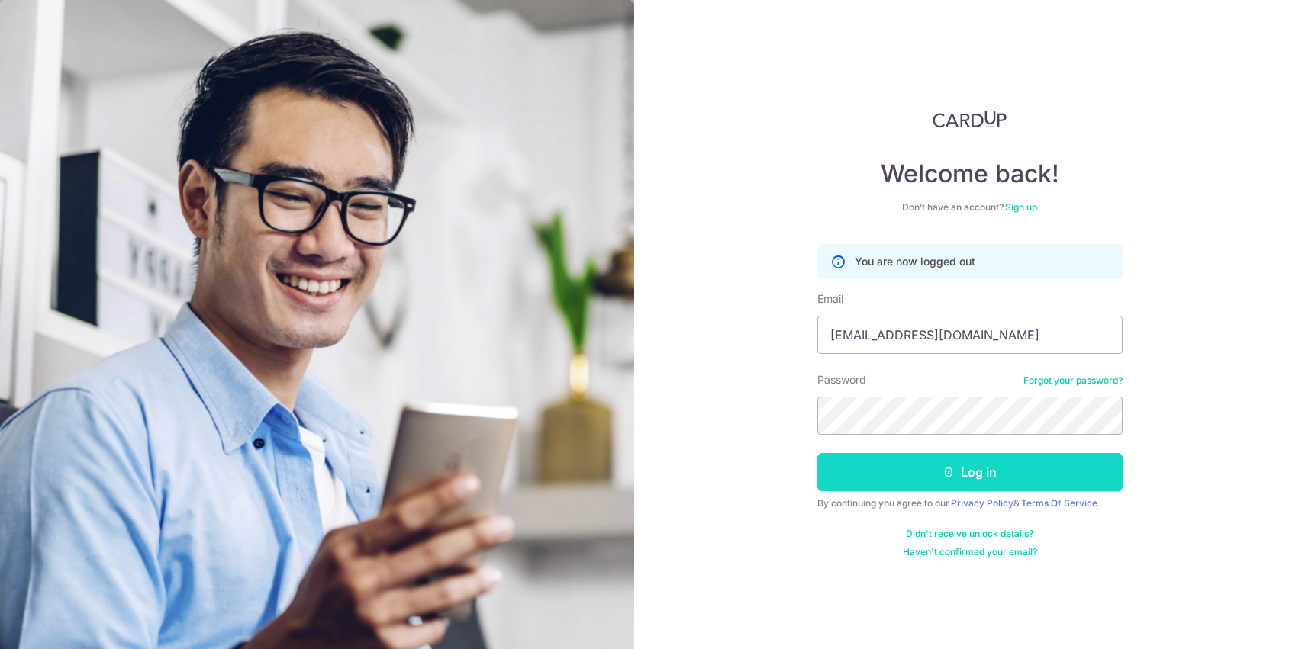
click at [1000, 479] on button "Log in" at bounding box center [969, 472] width 305 height 38
